Goal: Task Accomplishment & Management: Manage account settings

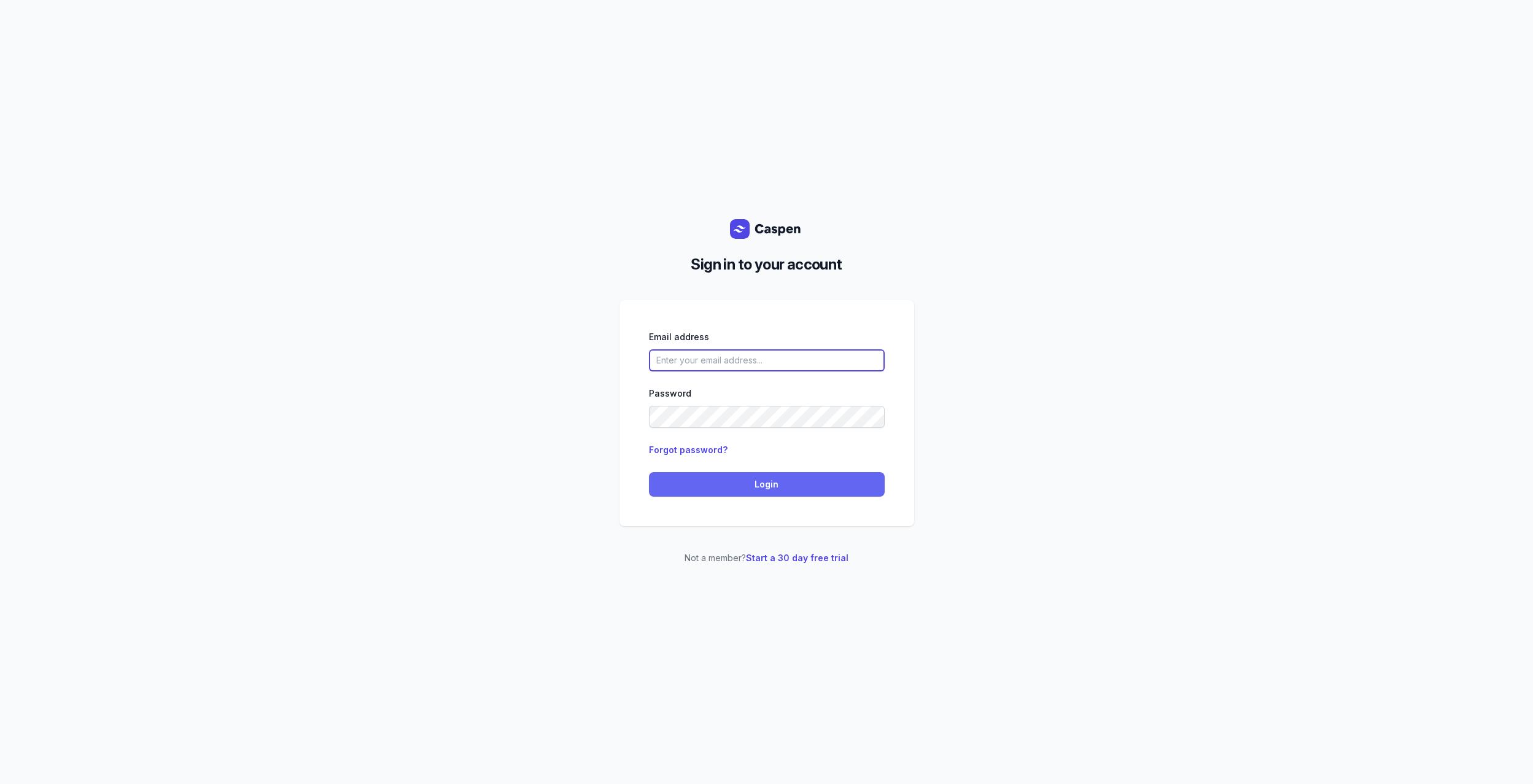
type input "allen.slev@gmail.com"
click at [744, 485] on span "Login" at bounding box center [767, 484] width 221 height 15
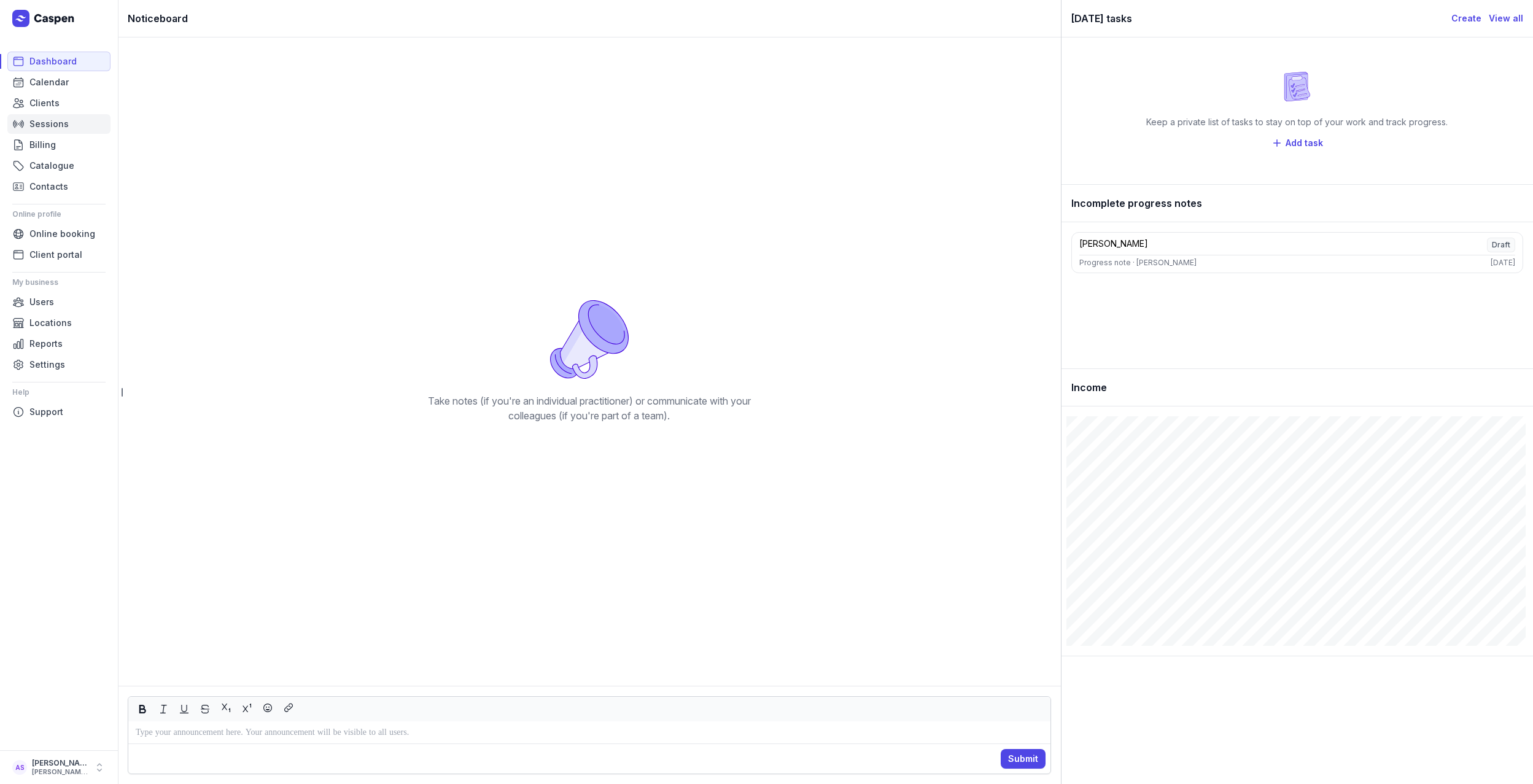
click at [40, 123] on span "Sessions" at bounding box center [49, 124] width 39 height 15
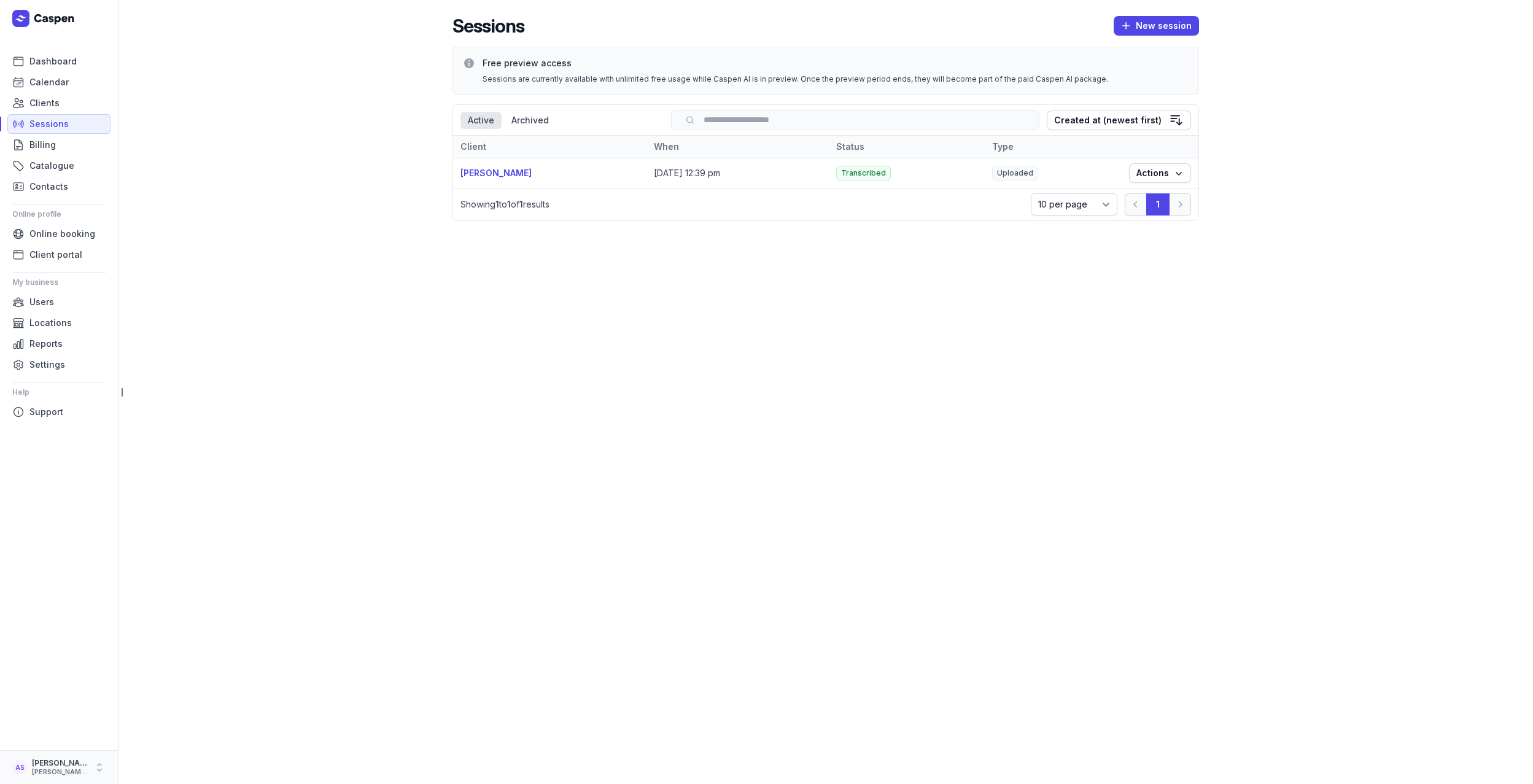
click at [103, 771] on icon "button" at bounding box center [100, 767] width 12 height 12
drag, startPoint x: 148, startPoint y: 767, endPoint x: 187, endPoint y: 739, distance: 48.0
click at [148, 767] on link "Logout" at bounding box center [192, 768] width 138 height 17
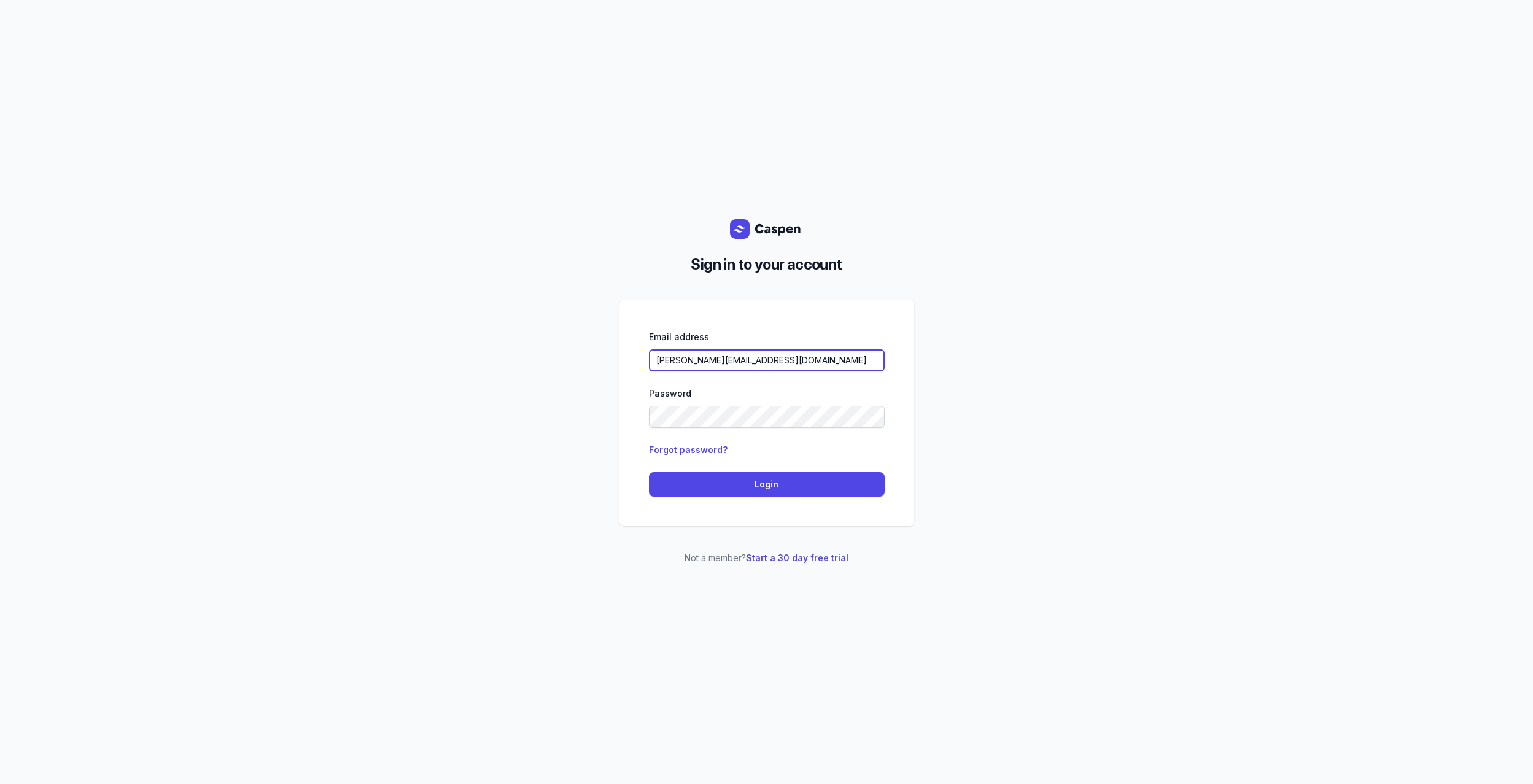
click at [499, 319] on div "Sign in to your account Email address allen.slev@gmail.com Password Forgot pass…" at bounding box center [766, 392] width 1533 height 784
paste input "mahada@nextgenye.com.au"
type input "mahada@nextgenye.com.au"
click at [766, 482] on span "Login" at bounding box center [767, 484] width 221 height 15
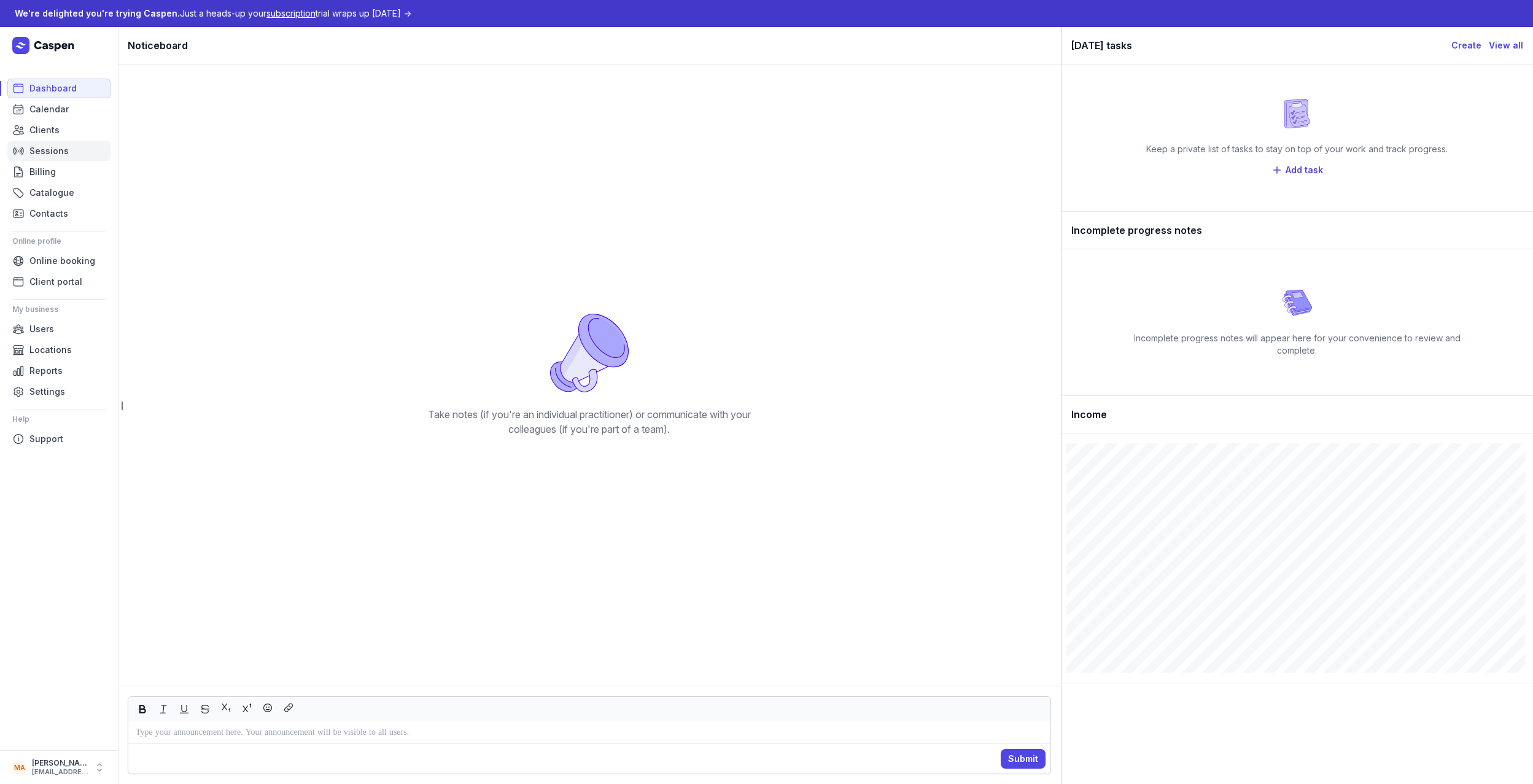
click at [46, 149] on span "Sessions" at bounding box center [49, 151] width 39 height 15
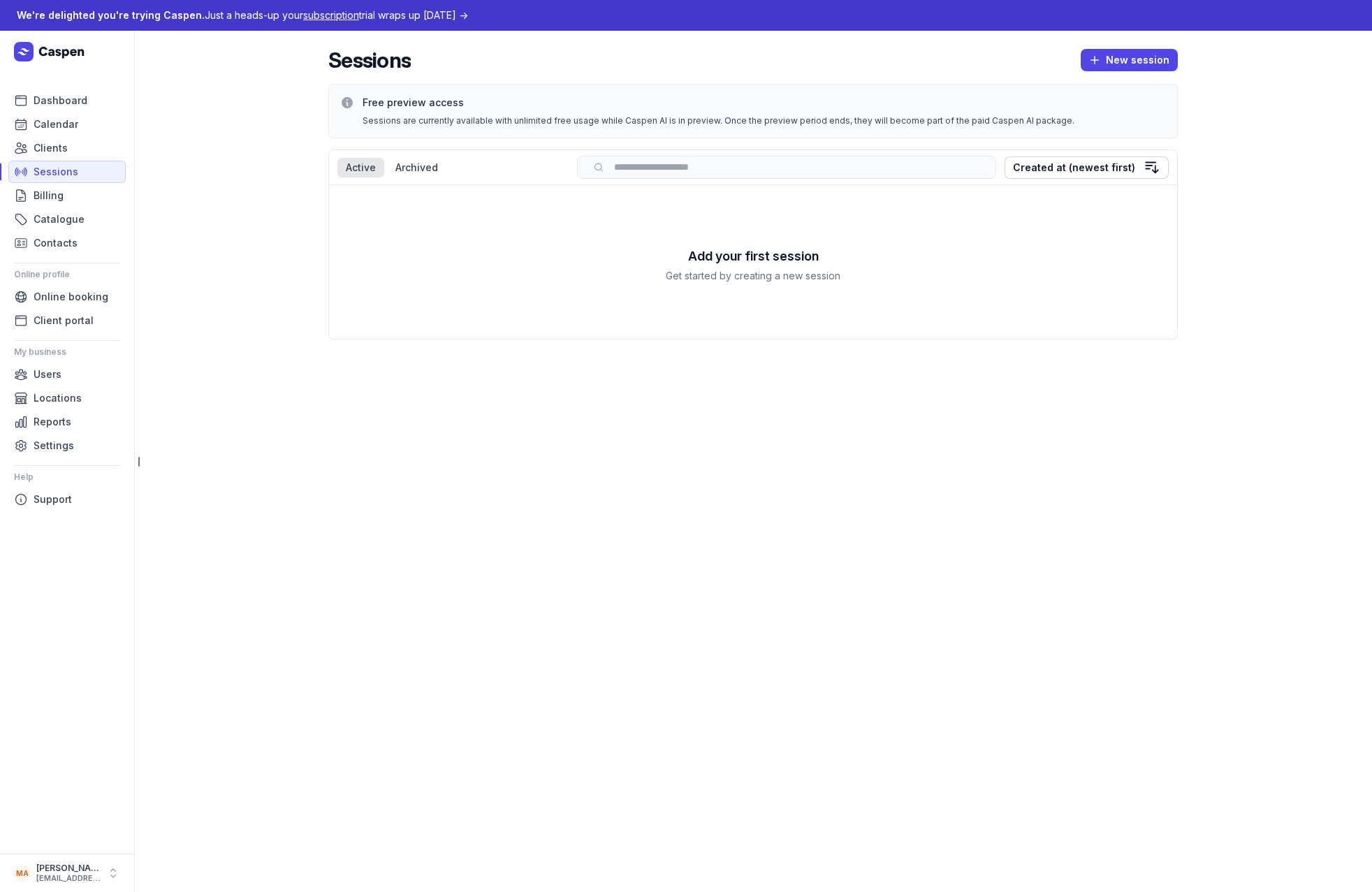
click at [885, 544] on main "Sessions New session Free preview access Sessions are currently available with …" at bounding box center [753, 461] width 1238 height 861
click at [38, 146] on span "Clients" at bounding box center [51, 148] width 35 height 17
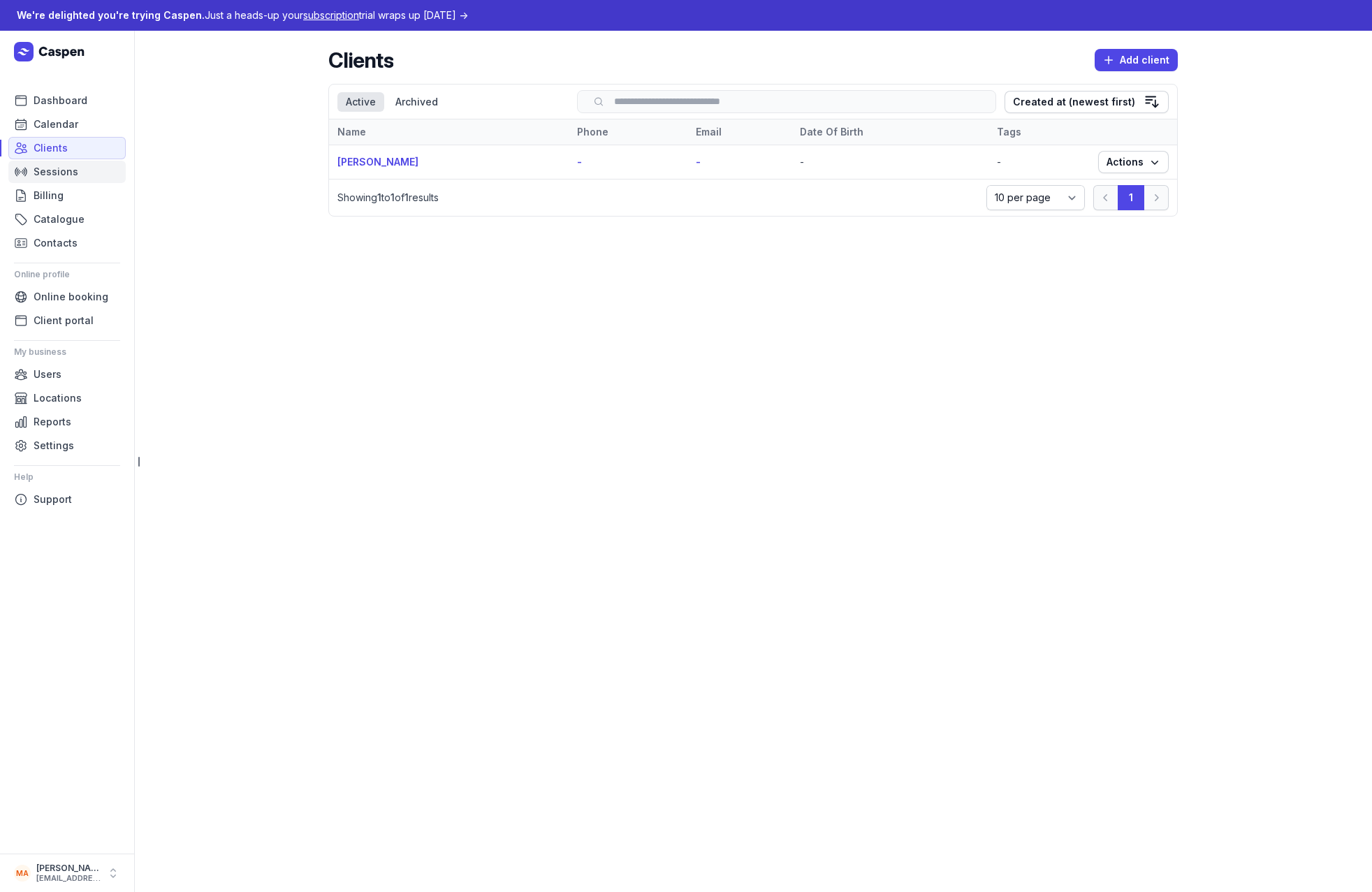
click at [51, 173] on span "Sessions" at bounding box center [56, 172] width 44 height 17
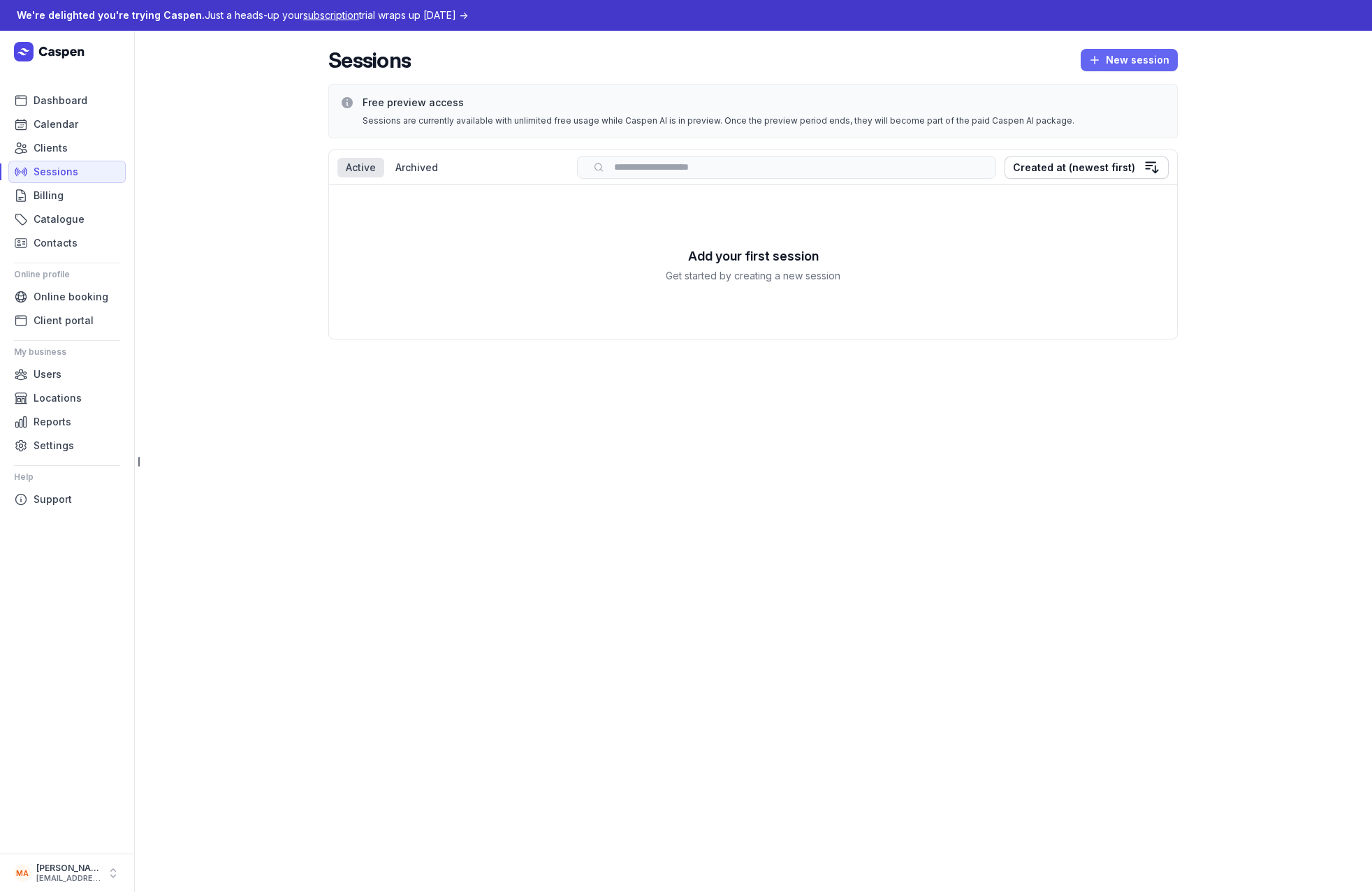
click at [1136, 62] on span "New session" at bounding box center [1129, 60] width 80 height 17
click at [58, 148] on span "Clients" at bounding box center [51, 148] width 35 height 17
click at [56, 148] on span "Clients" at bounding box center [51, 148] width 35 height 17
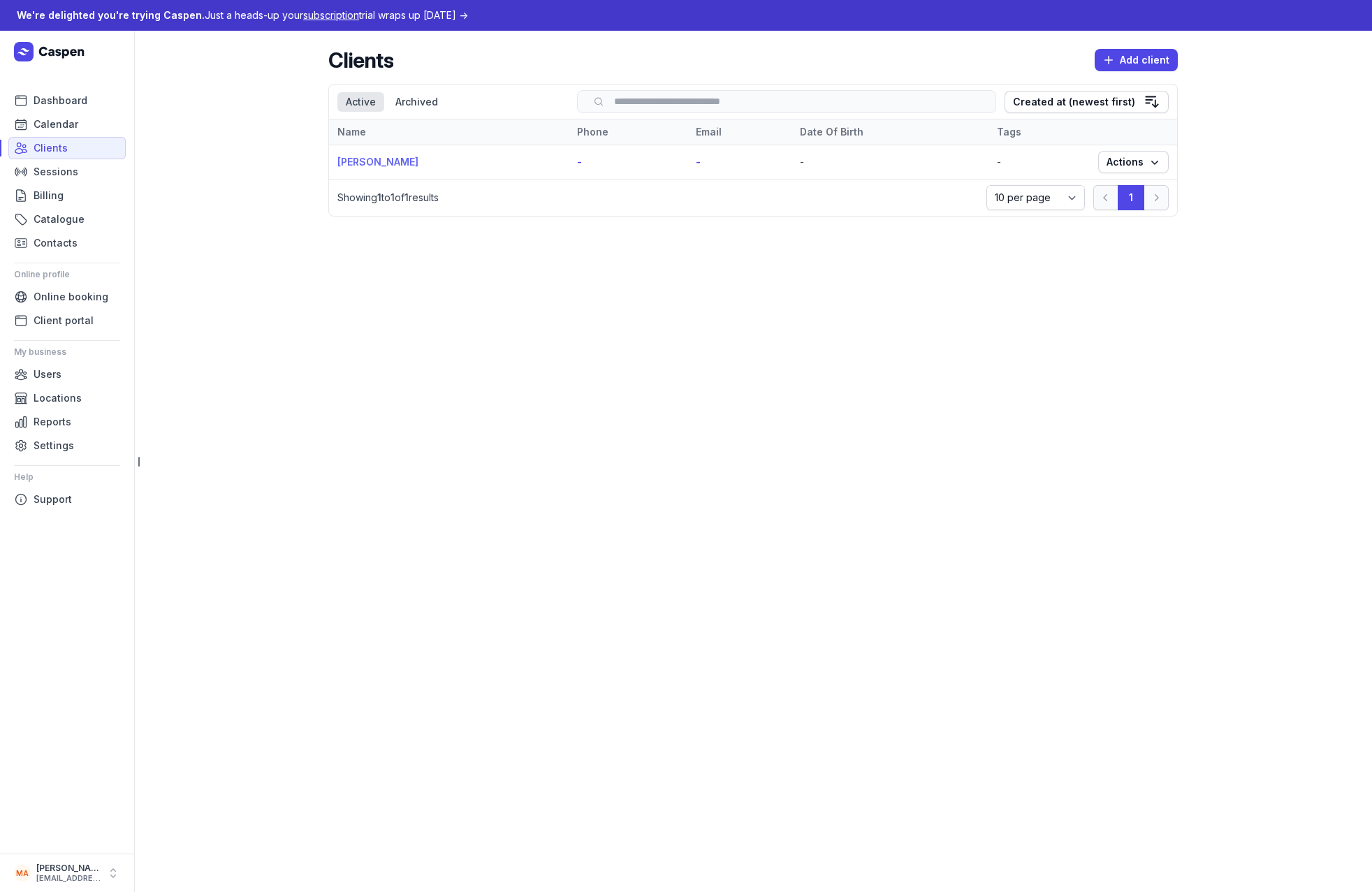
click at [377, 166] on link "Robert Demo" at bounding box center [377, 161] width 81 height 12
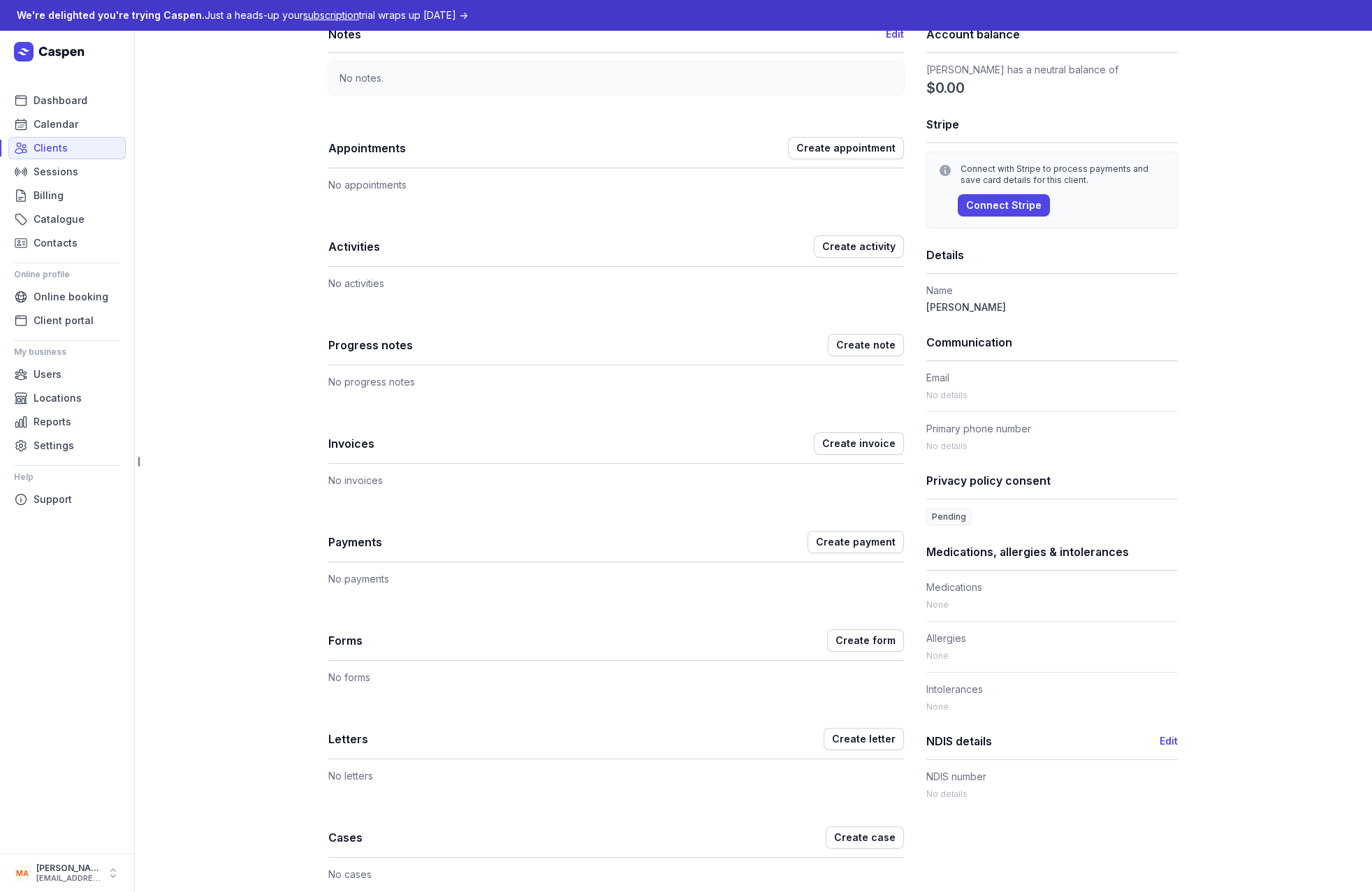
scroll to position [70, 0]
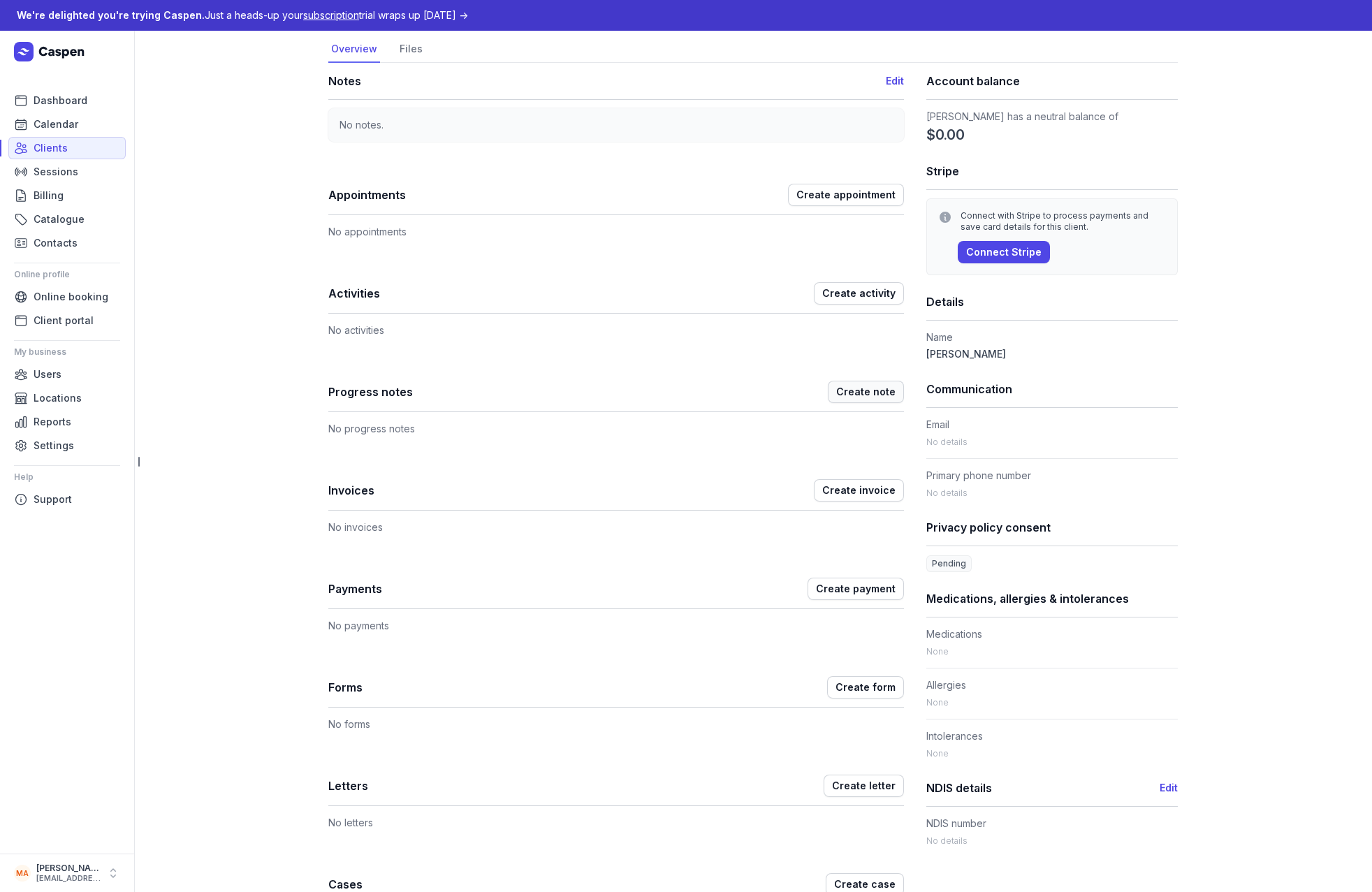
click at [850, 392] on span "Create note" at bounding box center [866, 392] width 59 height 17
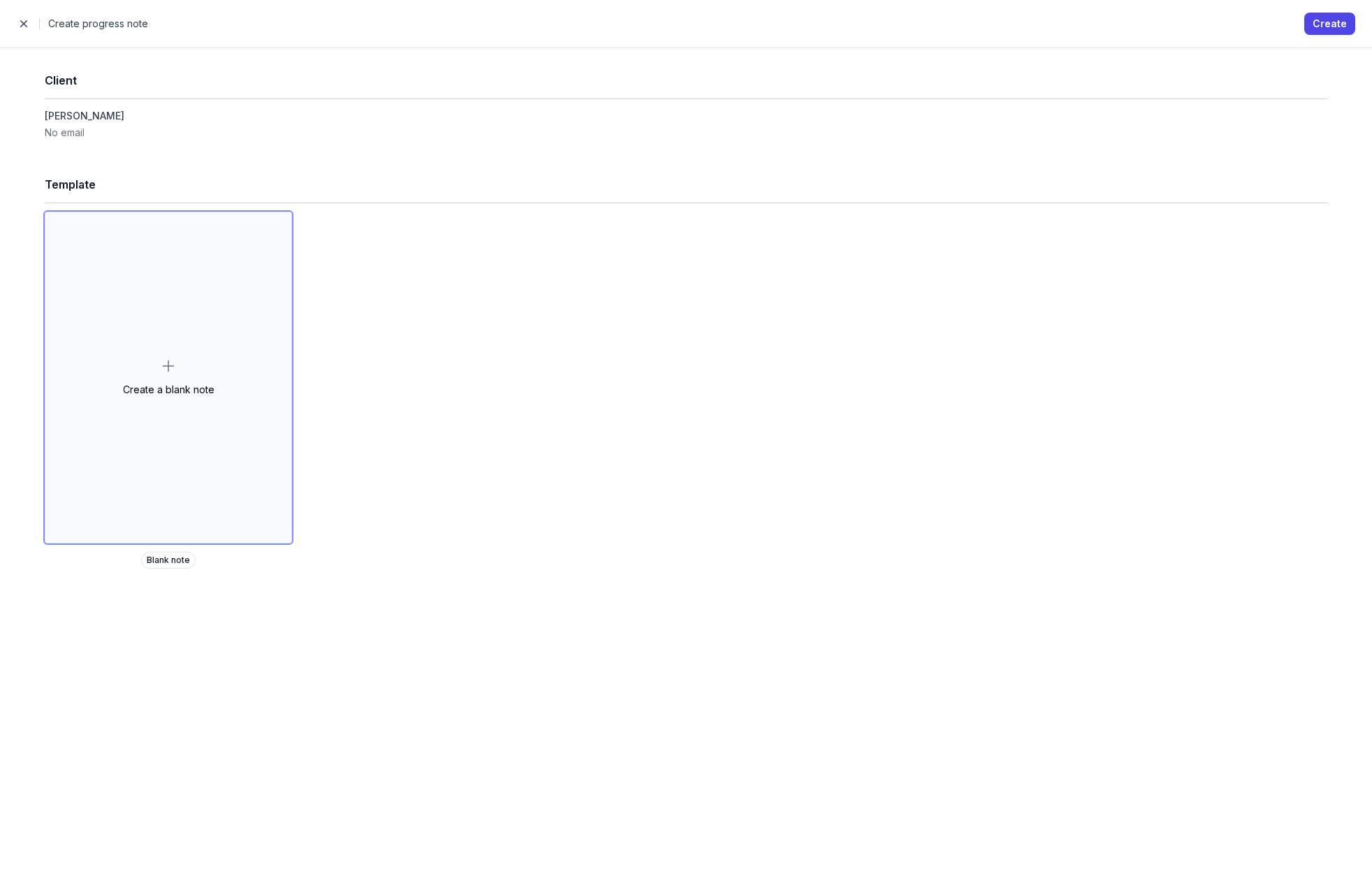
click at [29, 26] on span "button" at bounding box center [24, 24] width 28 height 28
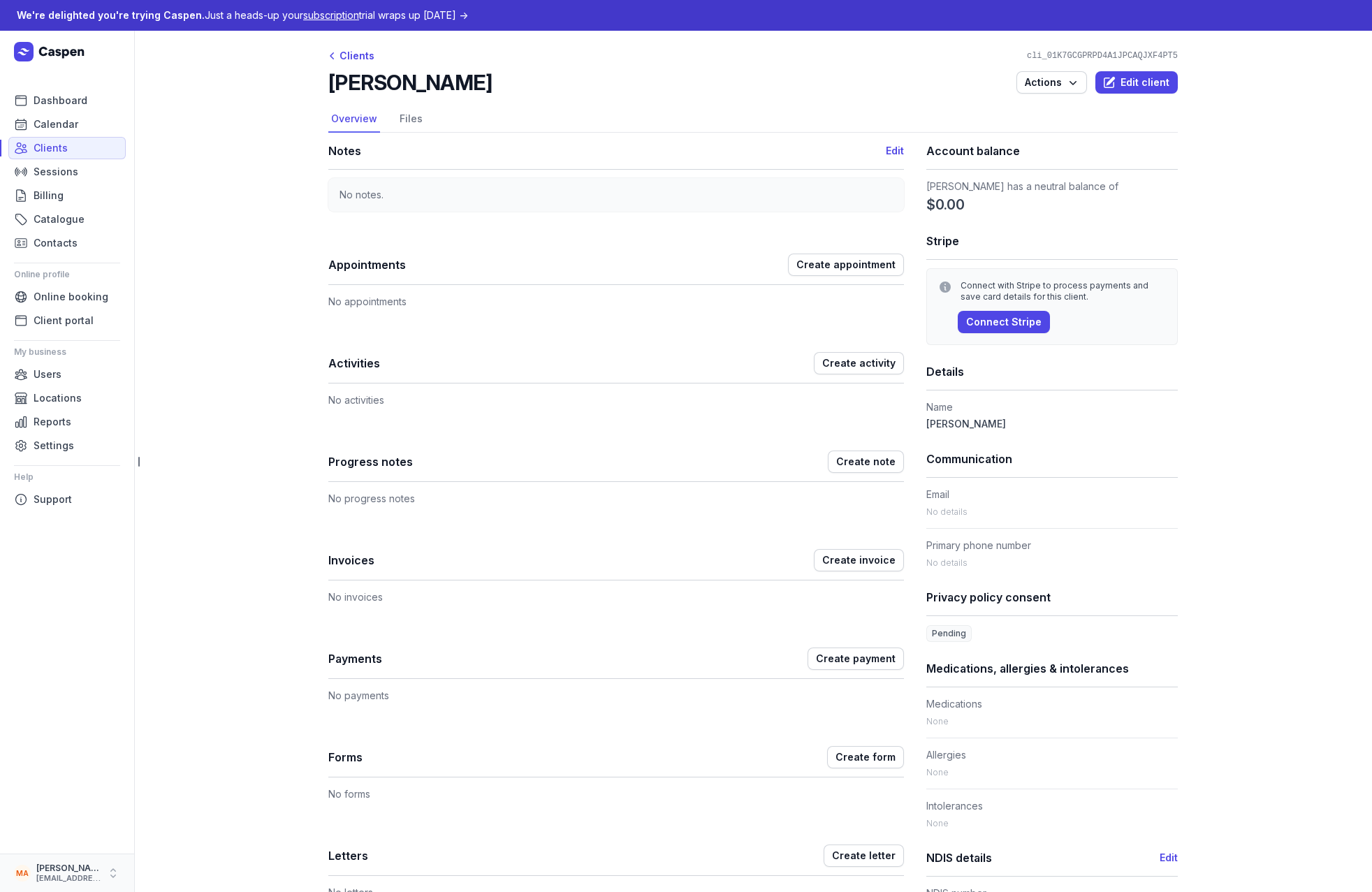
click at [112, 876] on icon "button" at bounding box center [114, 873] width 14 height 14
click at [167, 872] on link "Logout" at bounding box center [218, 874] width 157 height 20
